Goal: Information Seeking & Learning: Learn about a topic

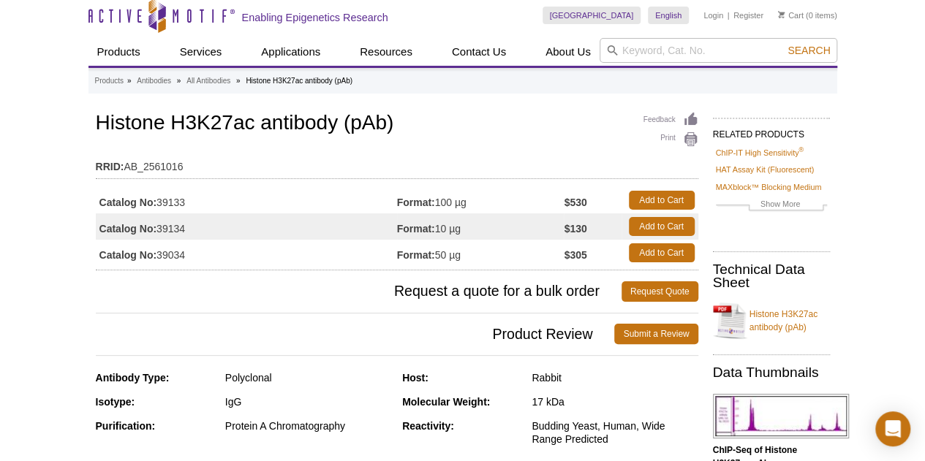
scroll to position [8, 0]
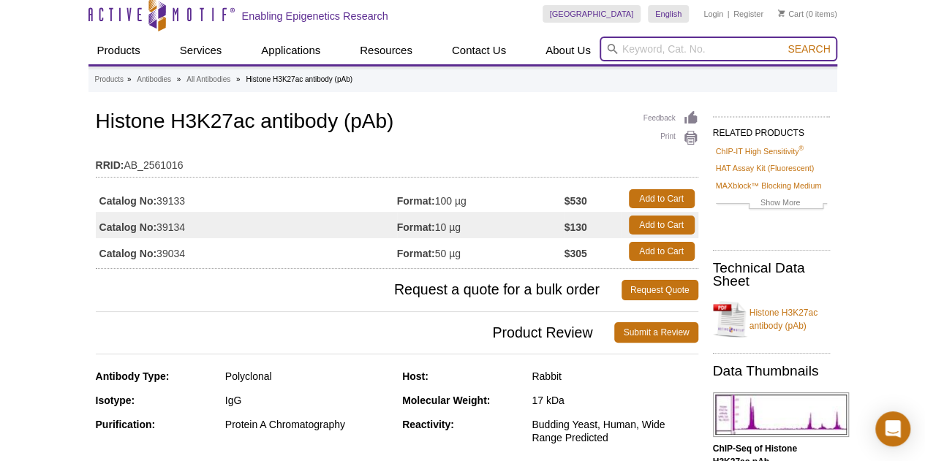
click at [676, 58] on input "search" at bounding box center [719, 49] width 238 height 25
type input "3"
click at [675, 54] on input "search" at bounding box center [719, 49] width 238 height 25
type input "3"
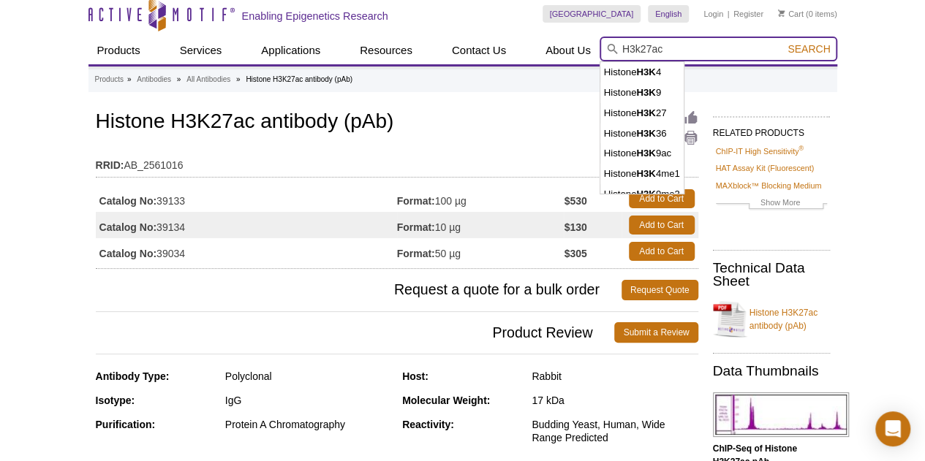
type input "H3k27ac"
click at [783, 42] on button "Search" at bounding box center [808, 48] width 51 height 13
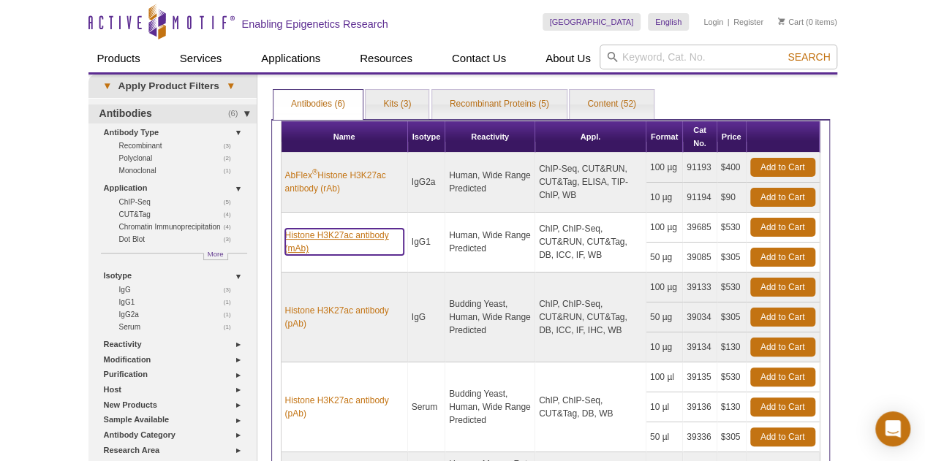
click at [328, 239] on link "Histone H3K27ac antibody (mAb)" at bounding box center [344, 242] width 118 height 26
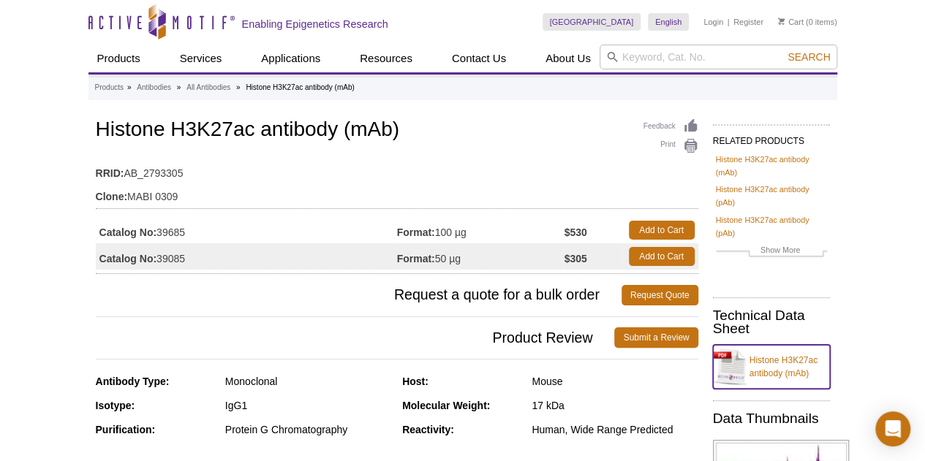
click at [766, 363] on link "Histone H3K27ac antibody (mAb)" at bounding box center [771, 367] width 117 height 44
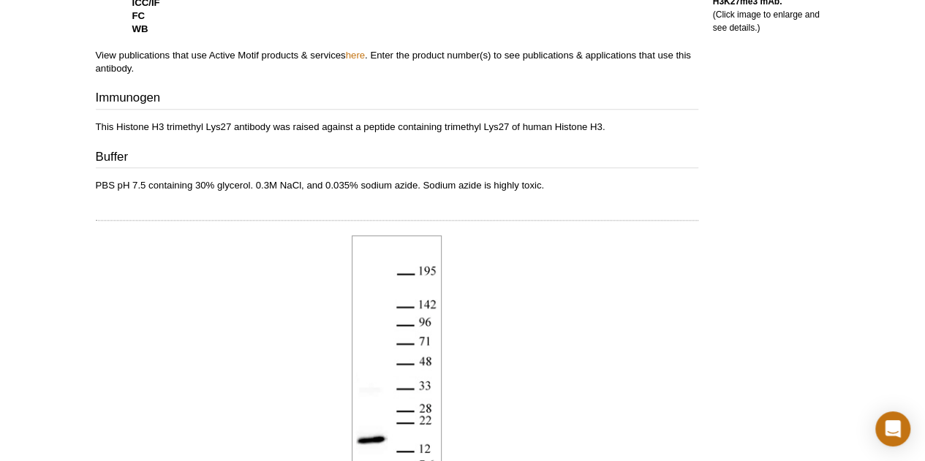
scroll to position [691, 0]
click at [361, 54] on link "here" at bounding box center [355, 54] width 19 height 11
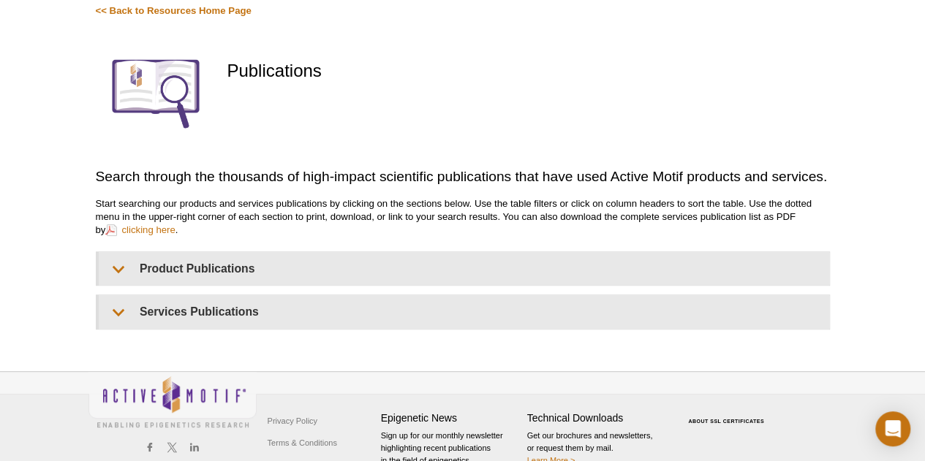
scroll to position [156, 0]
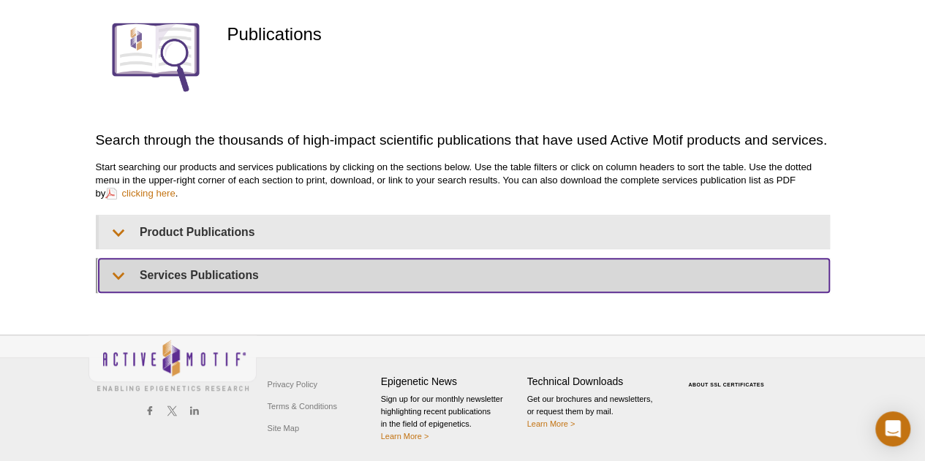
click at [116, 286] on summary "Services Publications" at bounding box center [464, 275] width 730 height 33
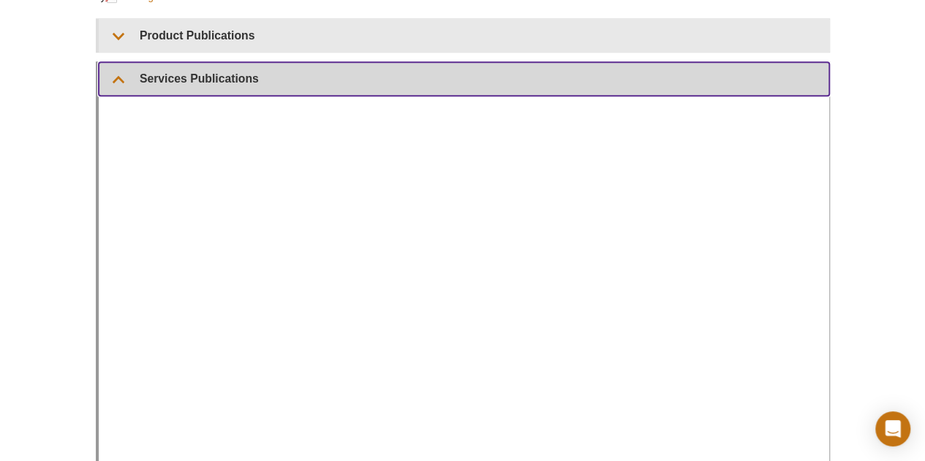
scroll to position [354, 0]
